Goal: Find specific page/section: Find specific page/section

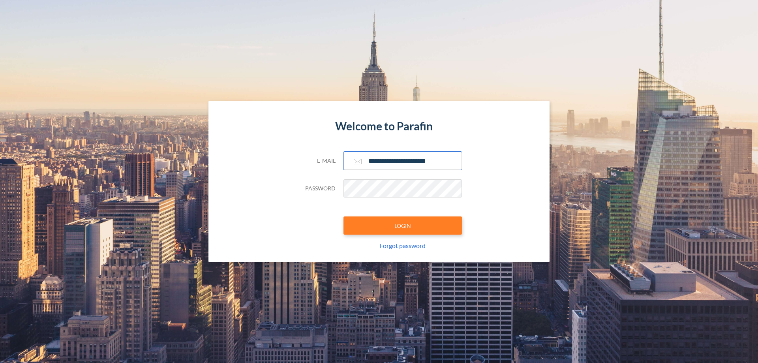
type input "**********"
click at [403, 226] on button "LOGIN" at bounding box center [403, 225] width 118 height 18
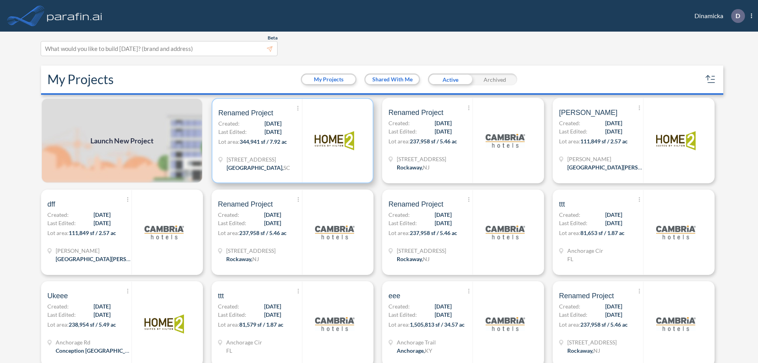
scroll to position [2, 0]
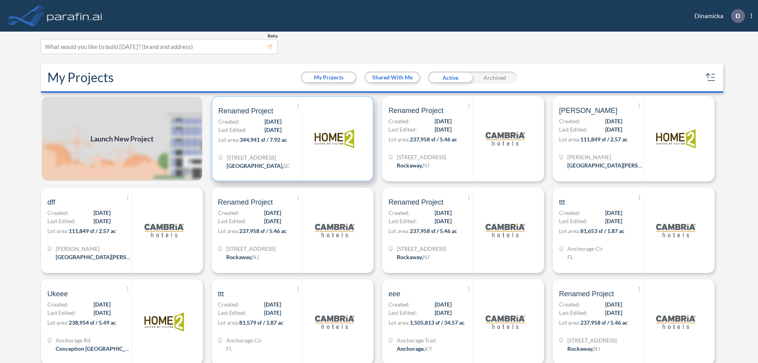
click at [291, 139] on p "Lot area: 344,941 sf / 7.92 ac" at bounding box center [260, 140] width 84 height 11
